Goal: Information Seeking & Learning: Learn about a topic

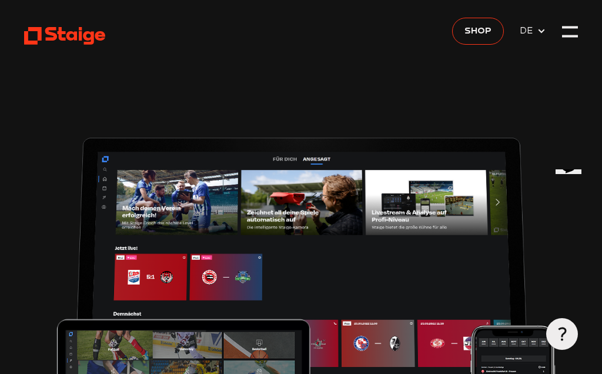
click at [564, 37] on div at bounding box center [570, 36] width 16 height 2
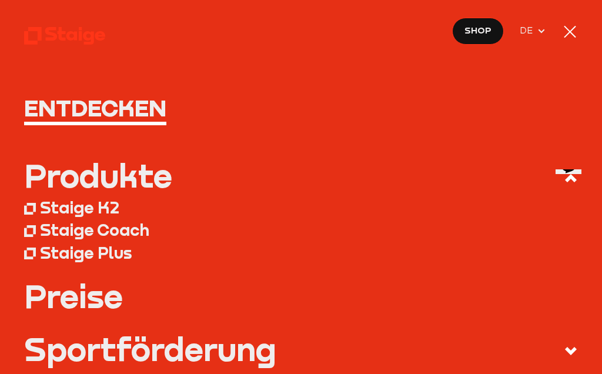
click at [579, 20] on nav "Entdecken Produkte Staige K2 Staige Coach Staige Plus Preise Blog FAQ" at bounding box center [301, 187] width 602 height 374
click at [563, 32] on div at bounding box center [570, 32] width 16 height 16
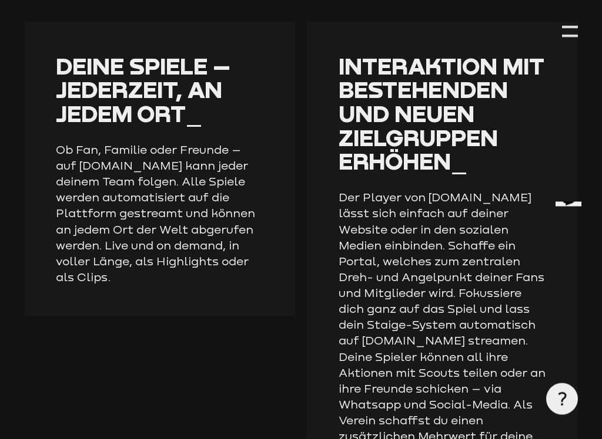
scroll to position [1865, 0]
click at [571, 410] on div at bounding box center [562, 400] width 32 height 32
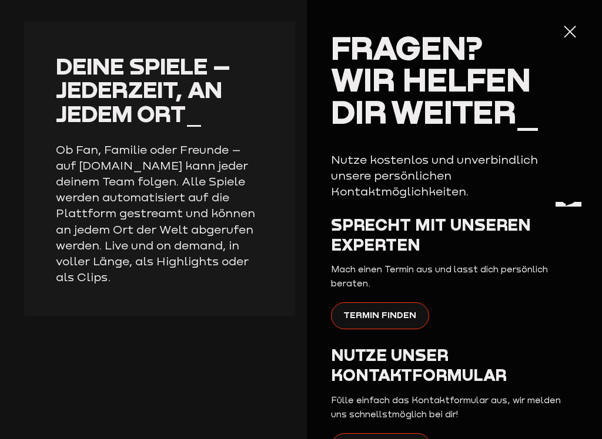
click at [198, 335] on section "Deine Spiele – jederzeit, an jedem Ort_ Ob Fan, Familie oder Freunde – auf [DOM…" at bounding box center [301, 313] width 554 height 582
click at [569, 35] on div at bounding box center [570, 32] width 16 height 16
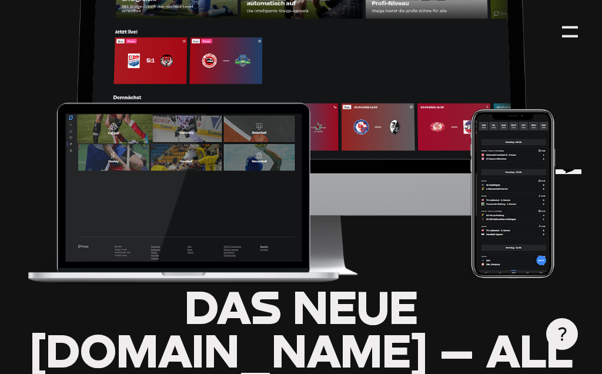
scroll to position [0, 0]
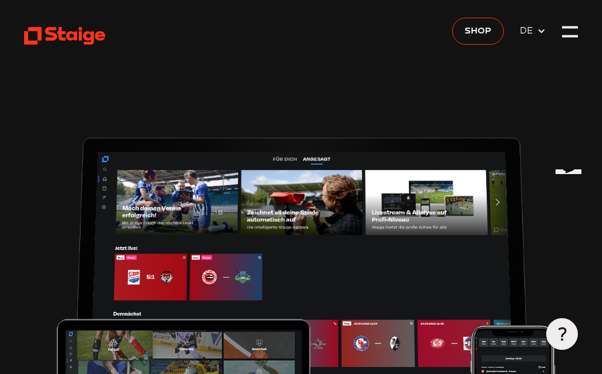
click at [78, 26] on icon at bounding box center [64, 36] width 81 height 20
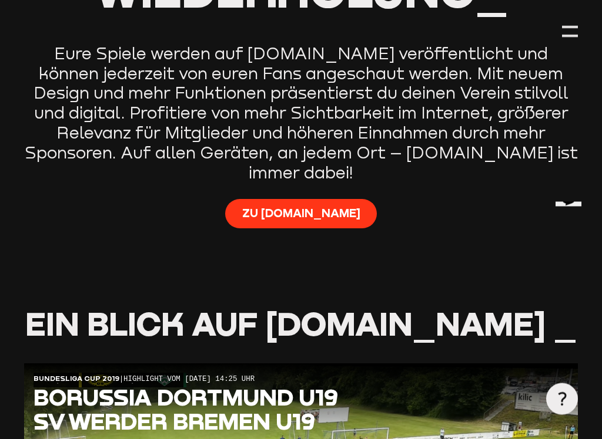
scroll to position [708, 0]
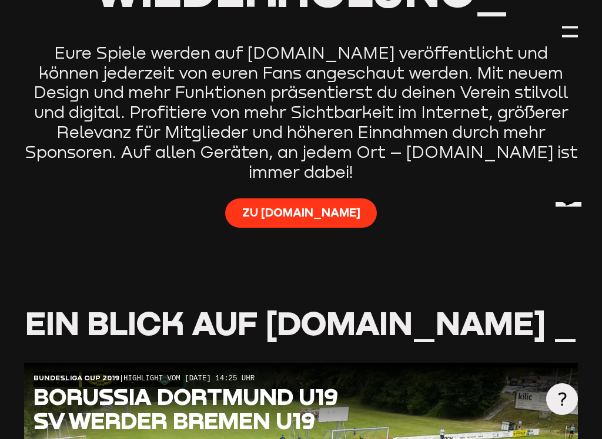
click at [308, 204] on span "Zu [DOMAIN_NAME]" at bounding box center [301, 212] width 118 height 16
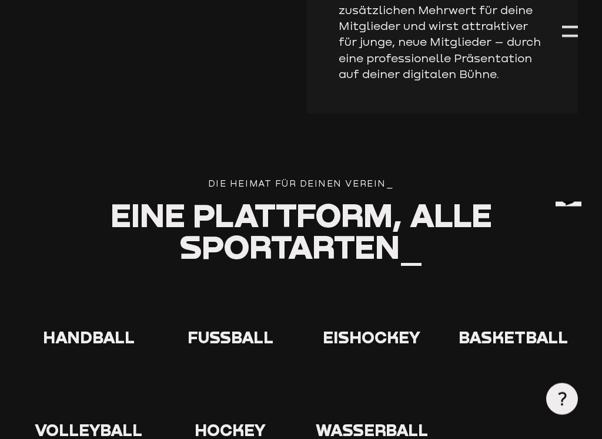
scroll to position [2293, 0]
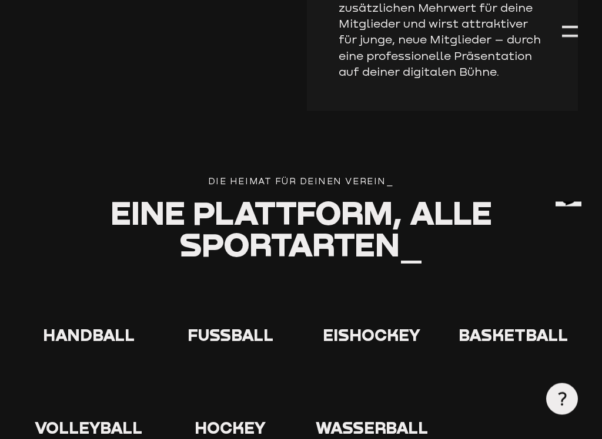
click at [237, 285] on icon at bounding box center [231, 304] width 38 height 38
click at [230, 285] on icon at bounding box center [231, 304] width 38 height 38
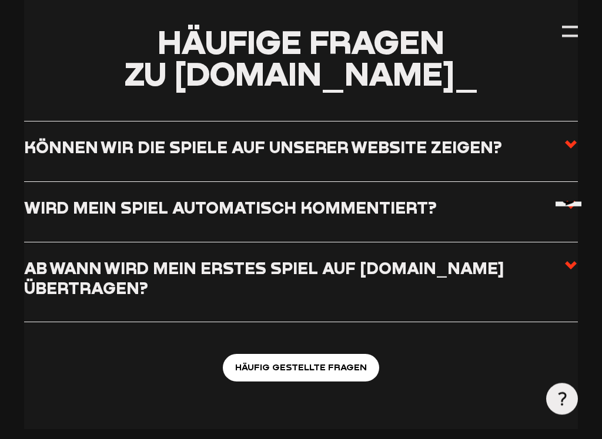
scroll to position [4664, 0]
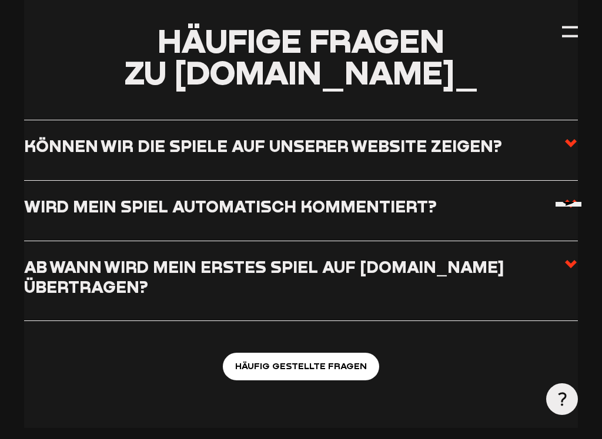
click at [559, 136] on label "Können wir die Spiele auf unserer Website zeigen?" at bounding box center [301, 150] width 554 height 28
click at [0, 0] on input "Können wir die Spiele auf unserer Website zeigen?" at bounding box center [0, 0] width 0 height 0
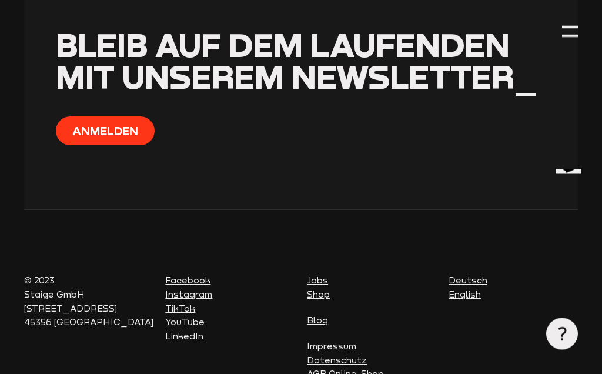
scroll to position [5852, 0]
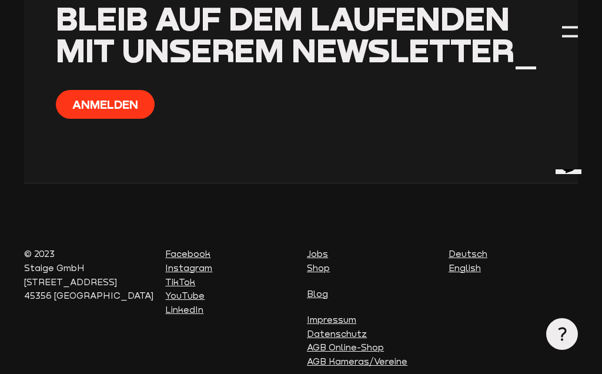
click at [470, 249] on link "Deutsch" at bounding box center [467, 254] width 39 height 10
